Goal: Task Accomplishment & Management: Manage account settings

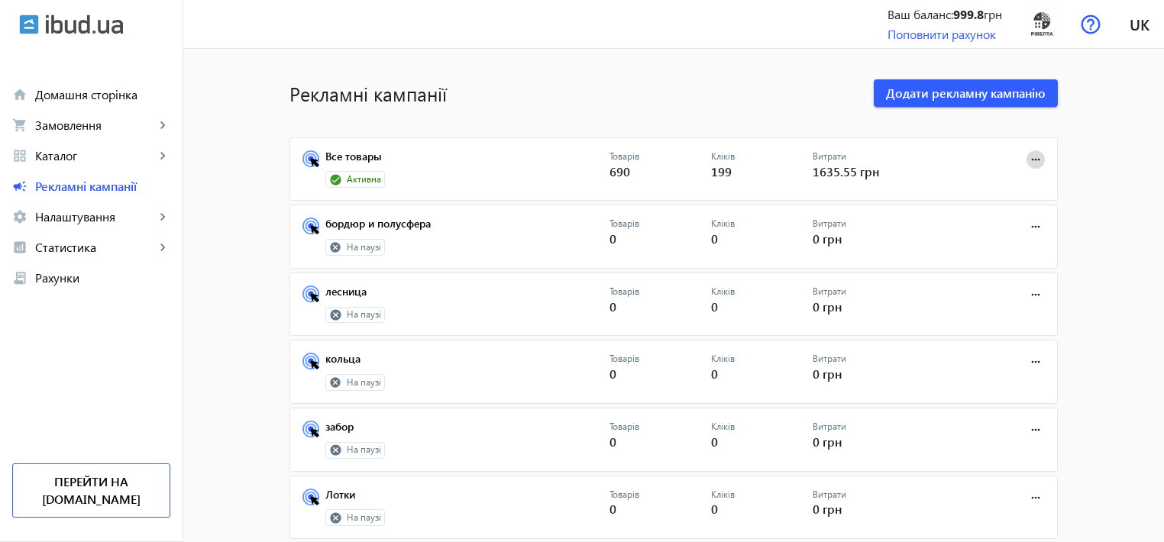
click at [1027, 157] on mat-icon "more_horiz" at bounding box center [1035, 159] width 17 height 17
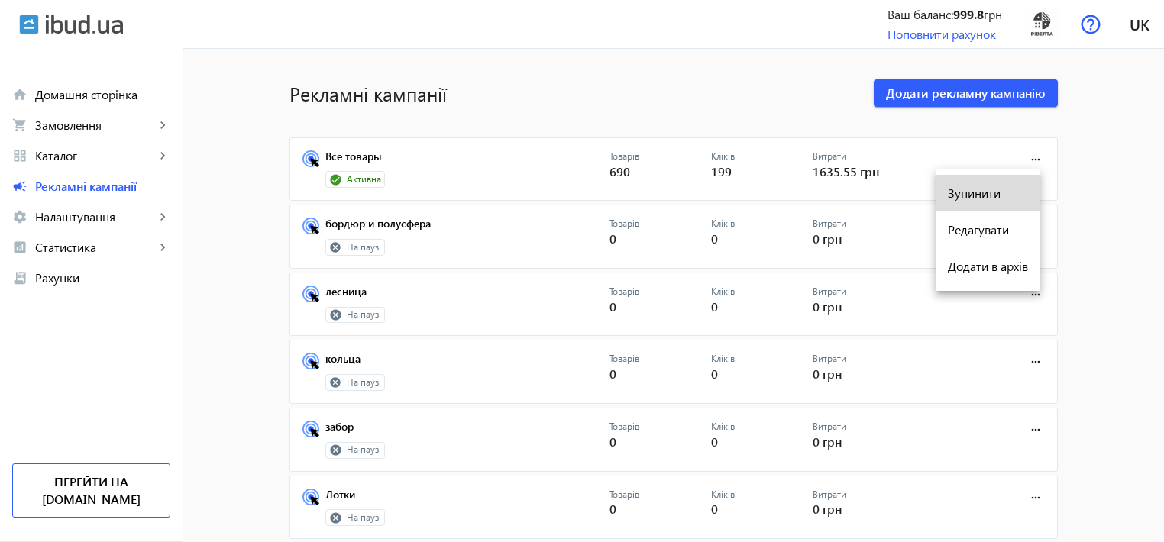
click at [965, 189] on span "Зупинити" at bounding box center [988, 193] width 80 height 12
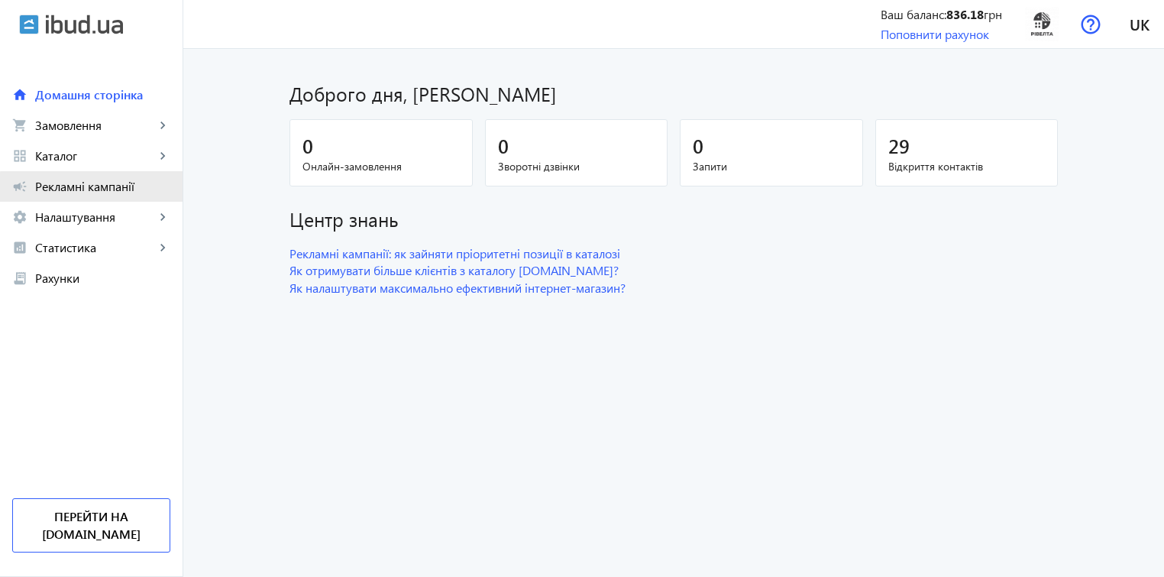
click at [95, 189] on span "Рекламні кампанії" at bounding box center [102, 186] width 135 height 15
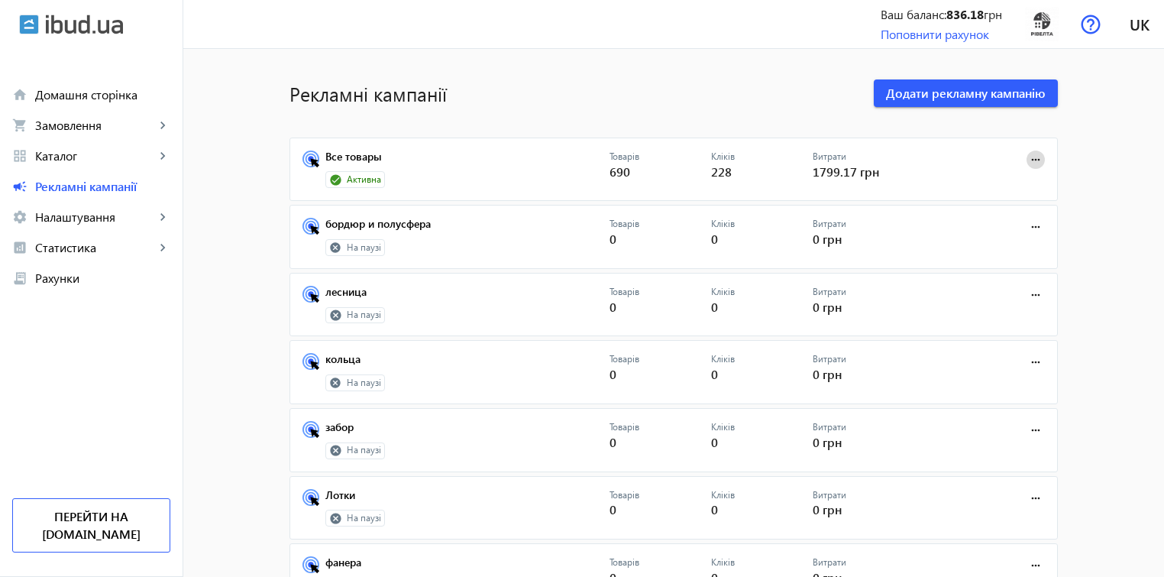
click at [1030, 157] on mat-icon "more_horiz" at bounding box center [1035, 159] width 17 height 17
click at [972, 195] on span "Зупинити" at bounding box center [988, 193] width 80 height 12
